Goal: Navigation & Orientation: Find specific page/section

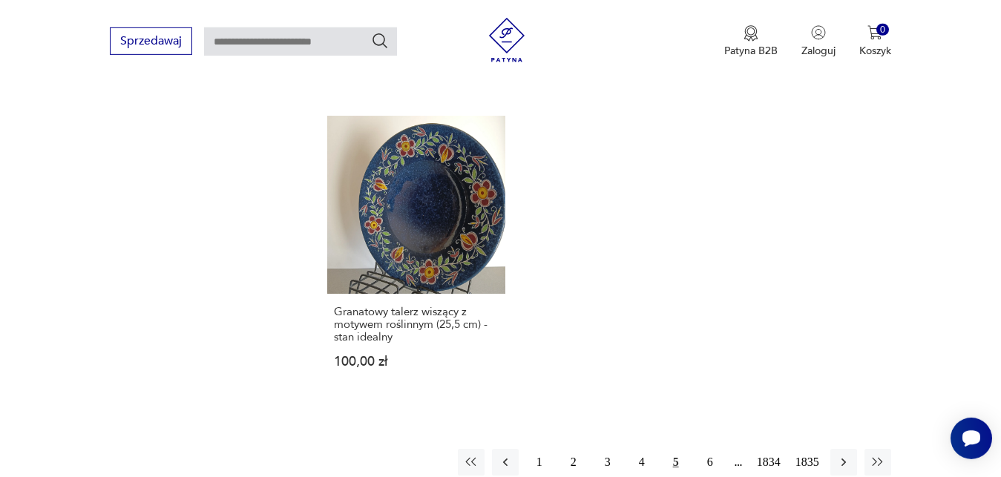
scroll to position [1858, 0]
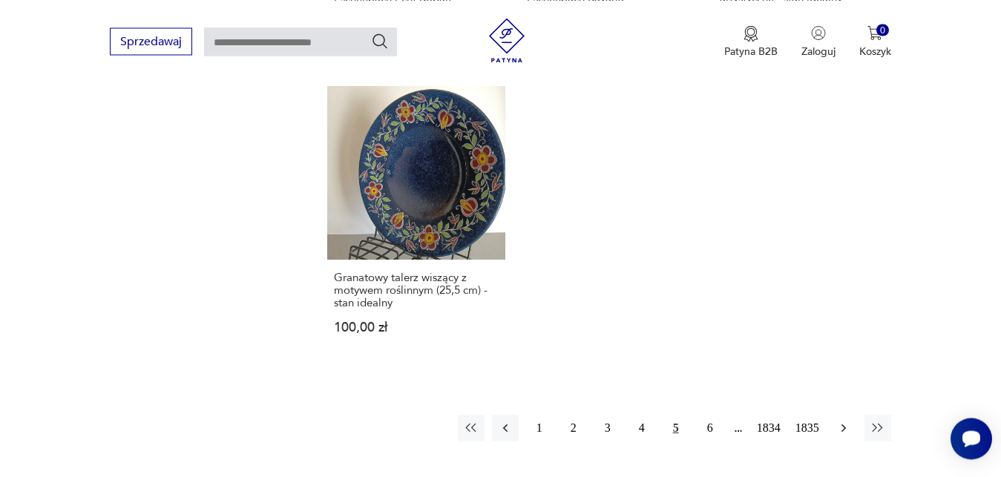
click at [844, 423] on icon "button" at bounding box center [843, 428] width 15 height 15
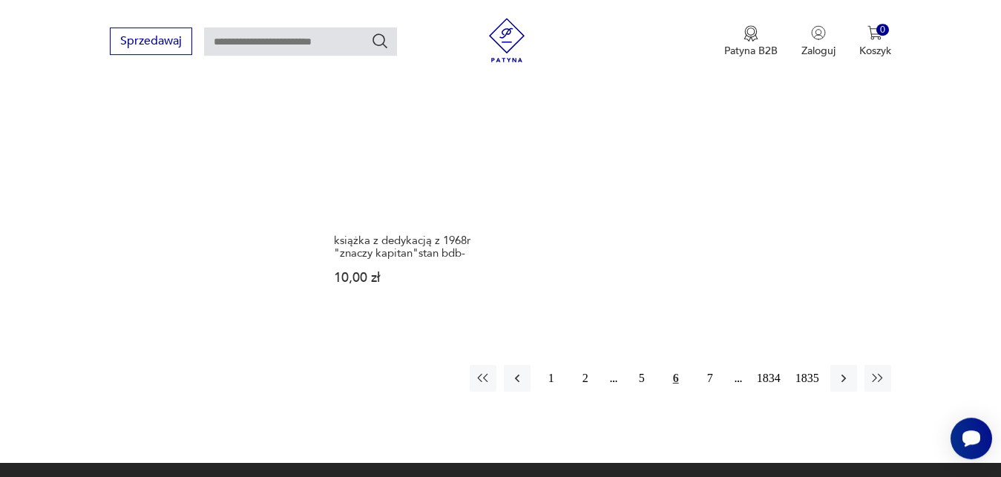
scroll to position [1934, 0]
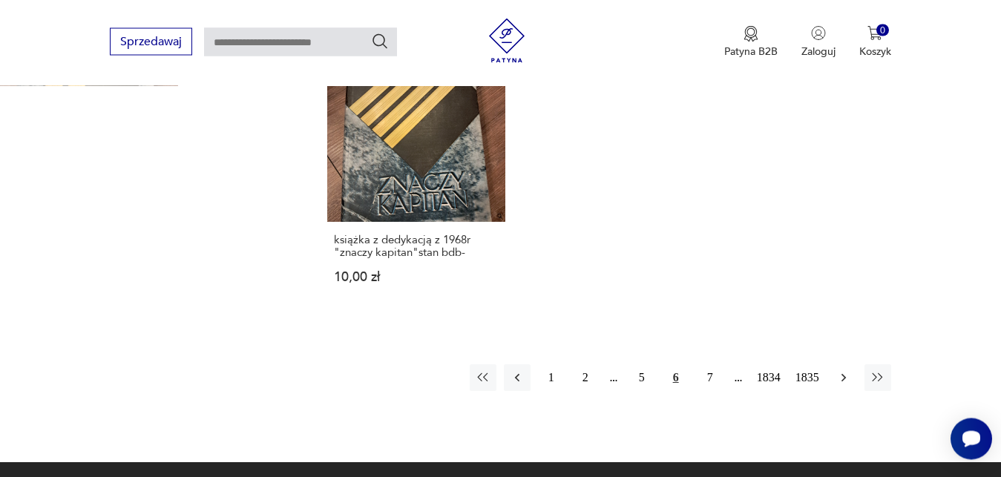
click at [846, 378] on icon "button" at bounding box center [843, 377] width 15 height 15
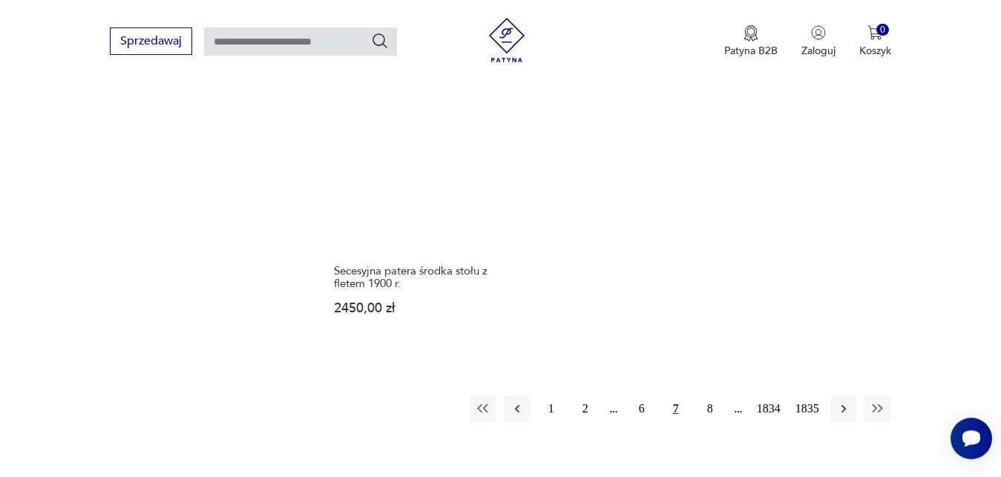
scroll to position [1946, 0]
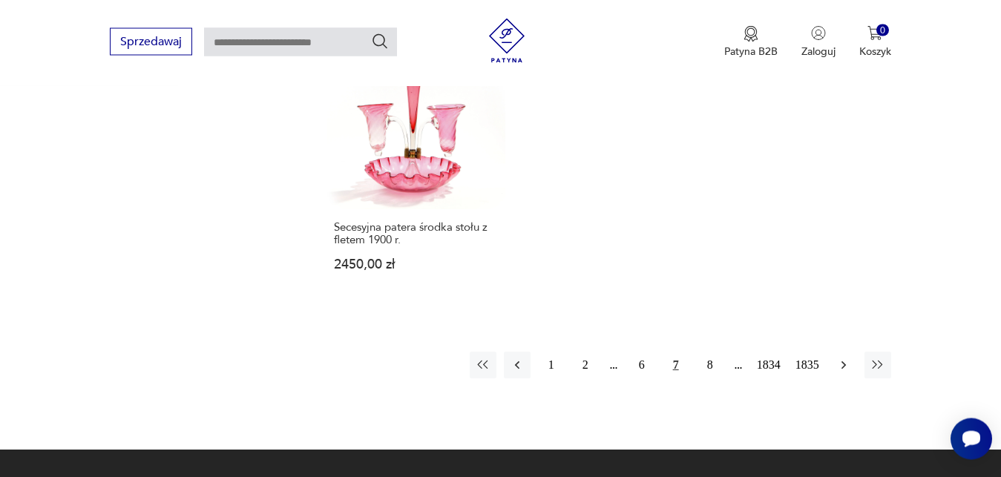
click at [842, 358] on icon "button" at bounding box center [843, 365] width 15 height 15
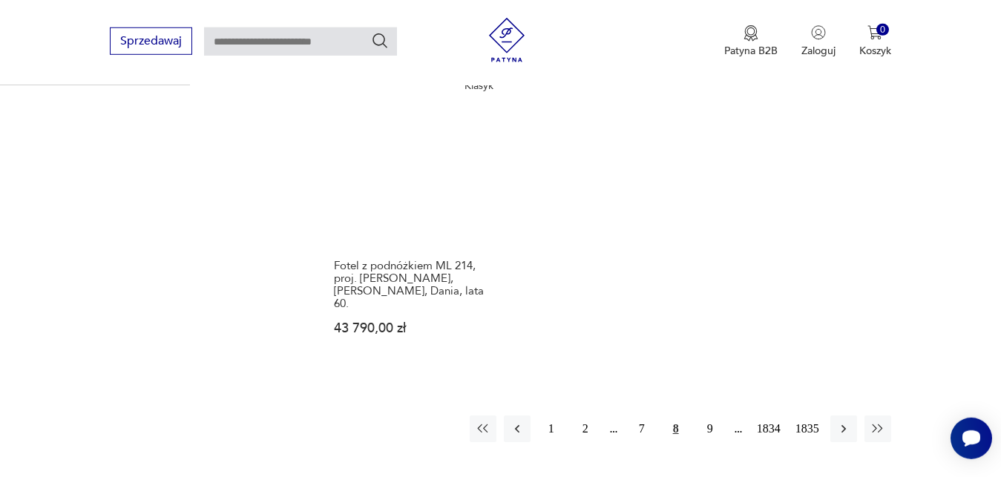
scroll to position [1908, 0]
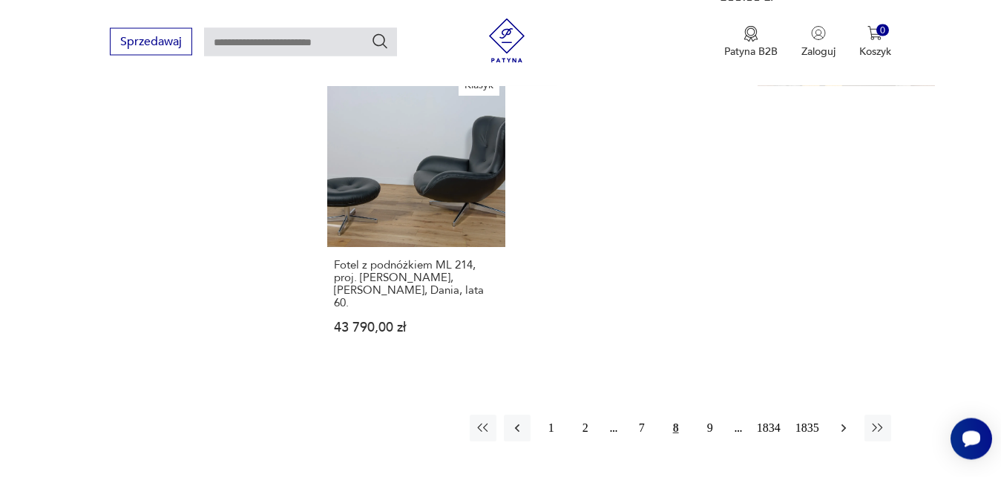
click at [848, 421] on icon "button" at bounding box center [843, 428] width 15 height 15
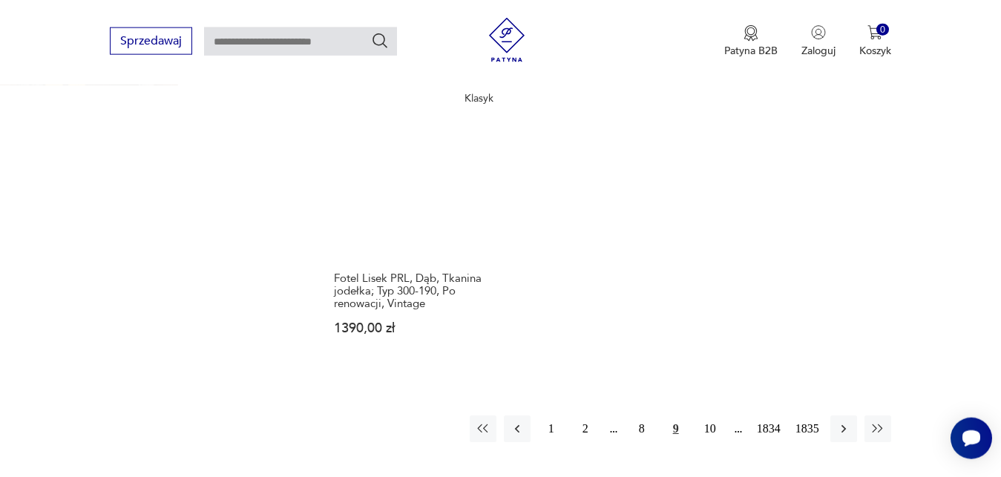
scroll to position [1934, 0]
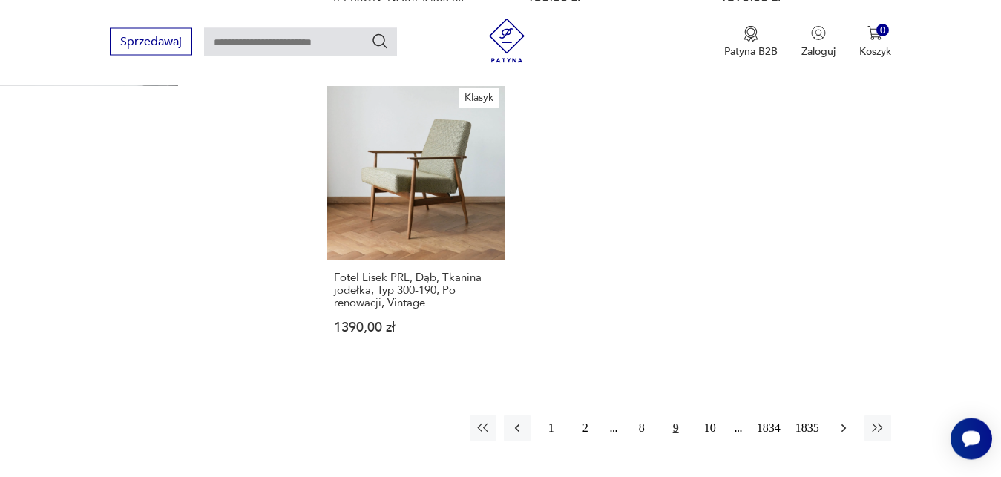
click at [835, 415] on button "button" at bounding box center [843, 428] width 27 height 27
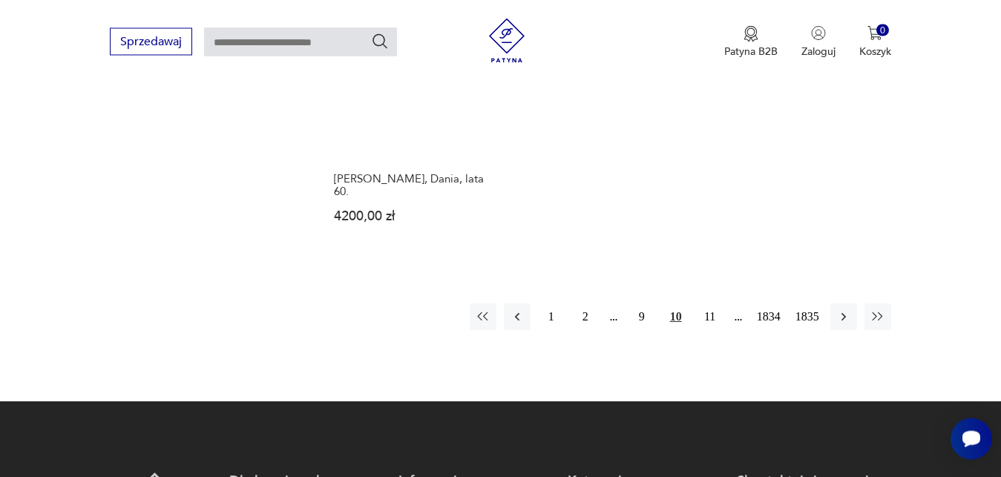
scroll to position [2047, 0]
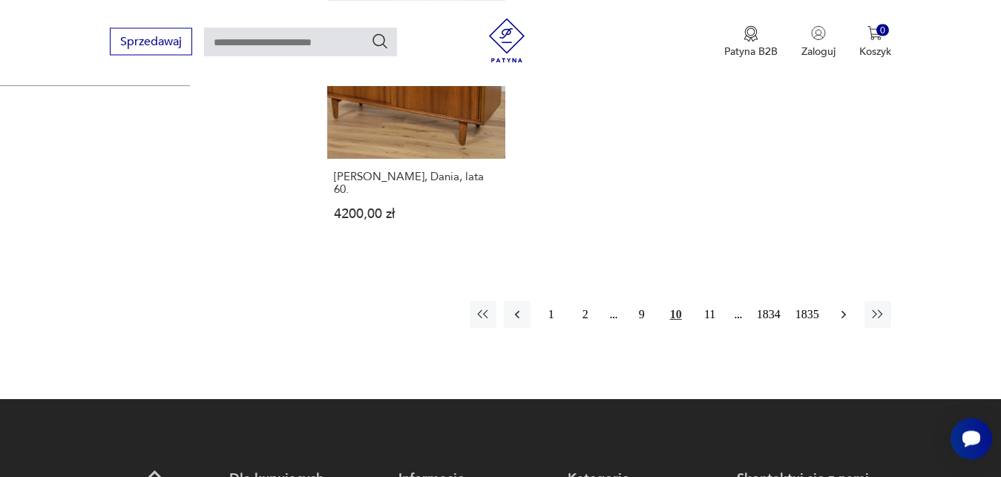
click at [845, 307] on icon "button" at bounding box center [843, 314] width 15 height 15
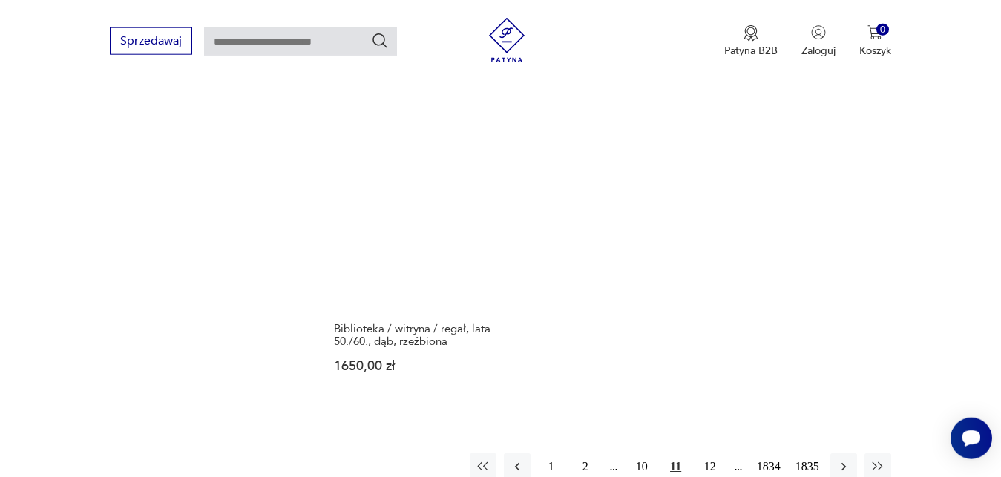
scroll to position [1896, 0]
